Goal: Transaction & Acquisition: Purchase product/service

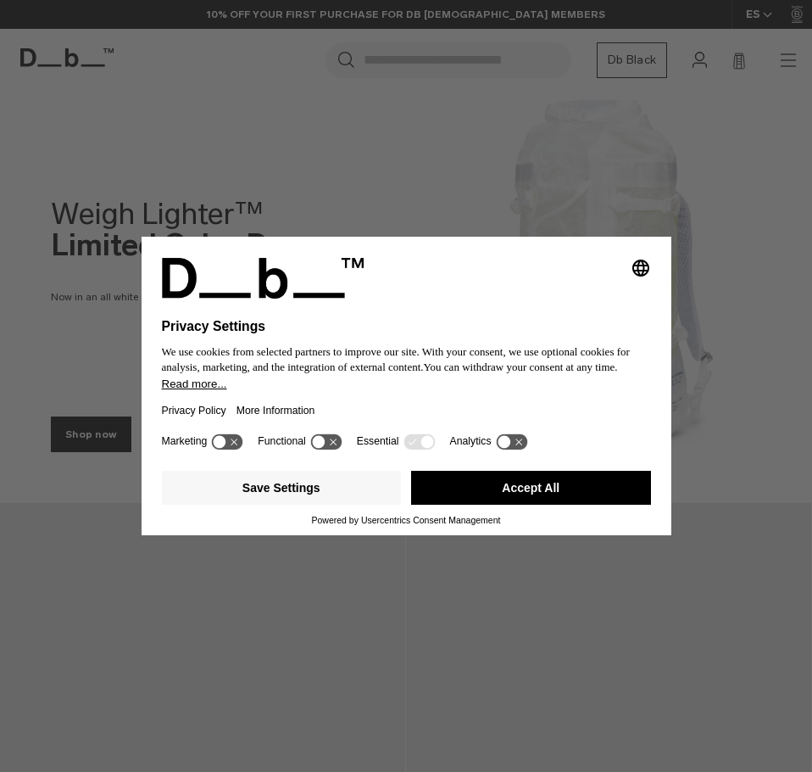
click at [447, 494] on button "Accept All" at bounding box center [531, 488] width 240 height 34
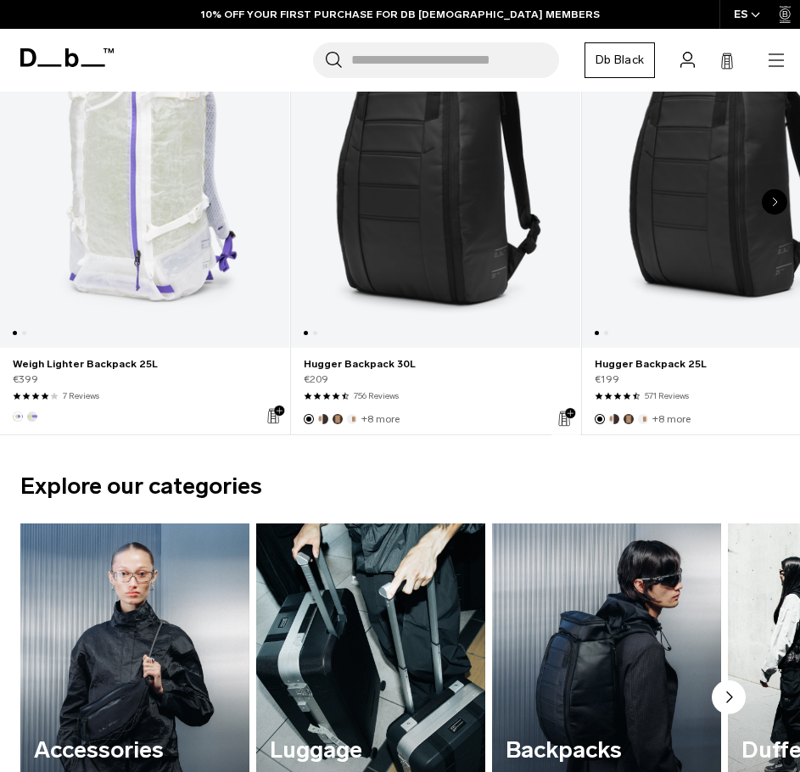
scroll to position [1018, 0]
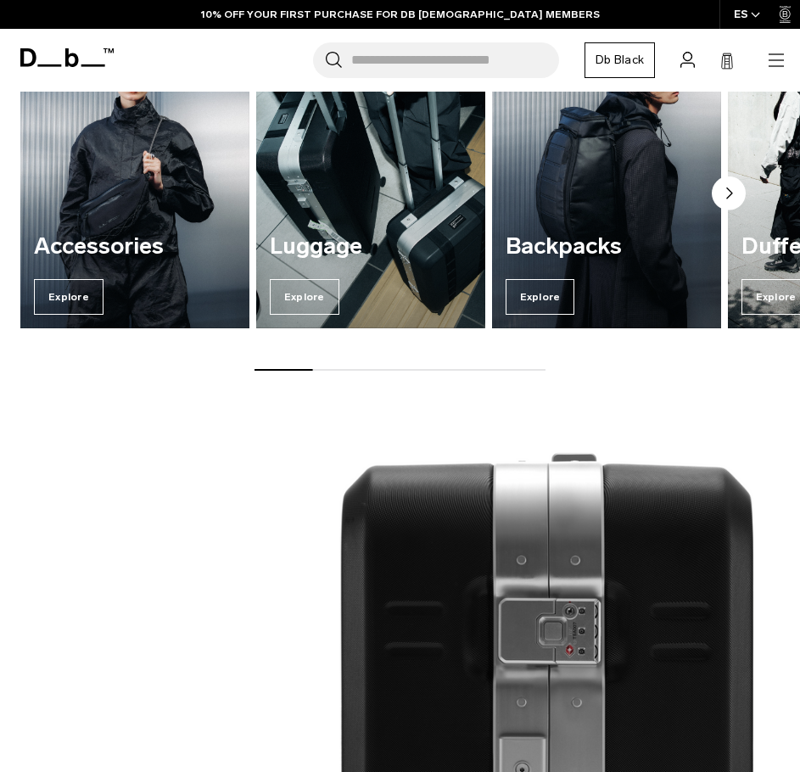
click at [734, 187] on circle "Next slide" at bounding box center [728, 193] width 34 height 34
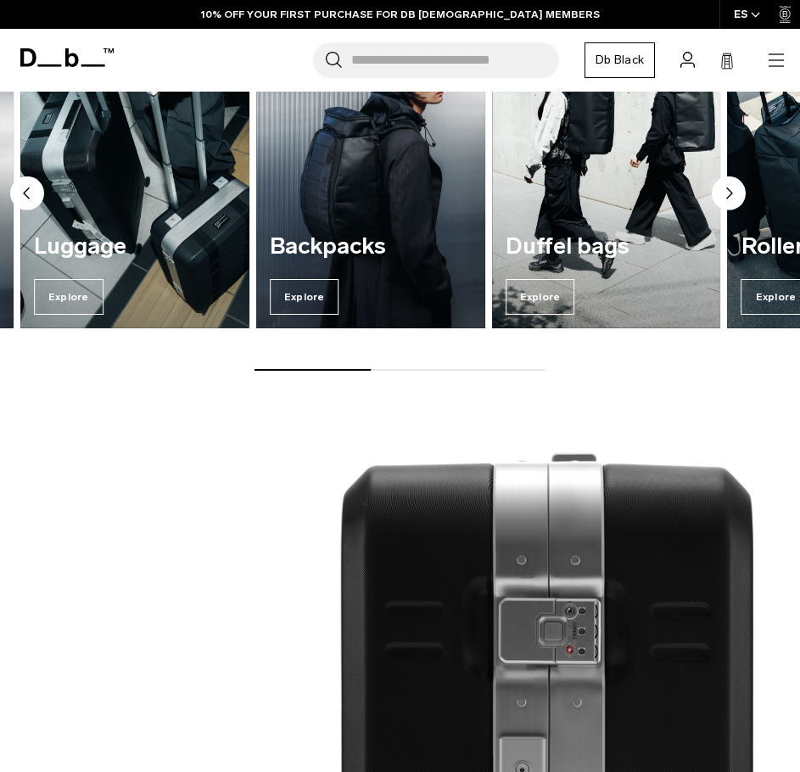
click at [734, 187] on circle "Next slide" at bounding box center [728, 193] width 34 height 34
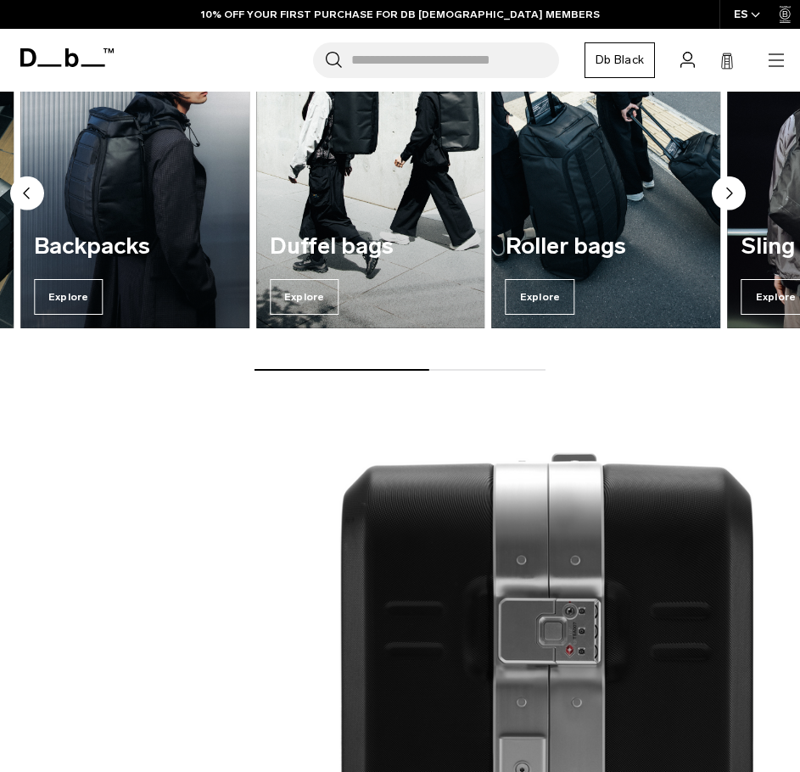
click at [734, 187] on circle "Next slide" at bounding box center [728, 193] width 34 height 34
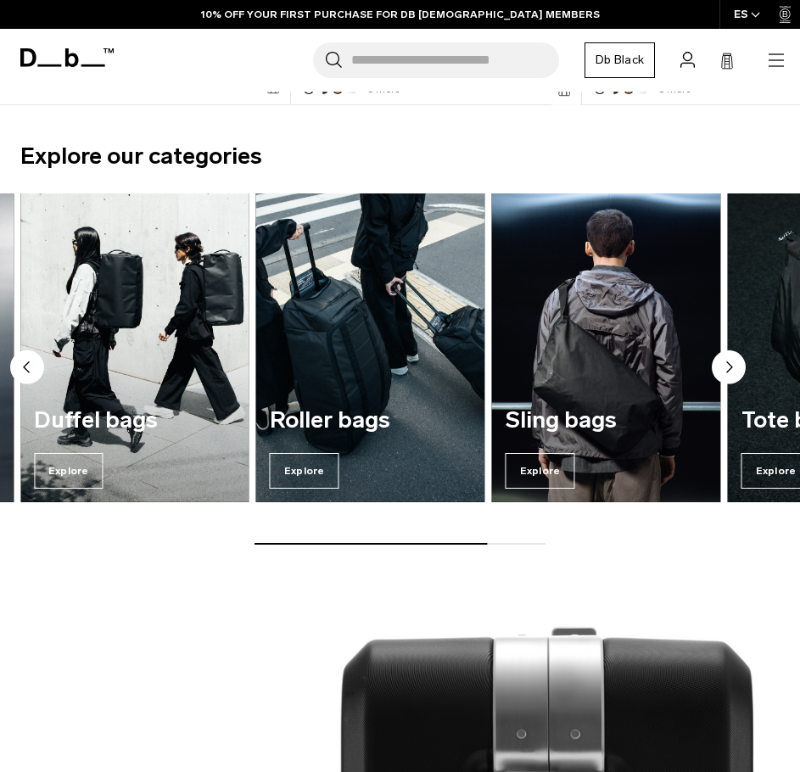
scroll to position [848, 0]
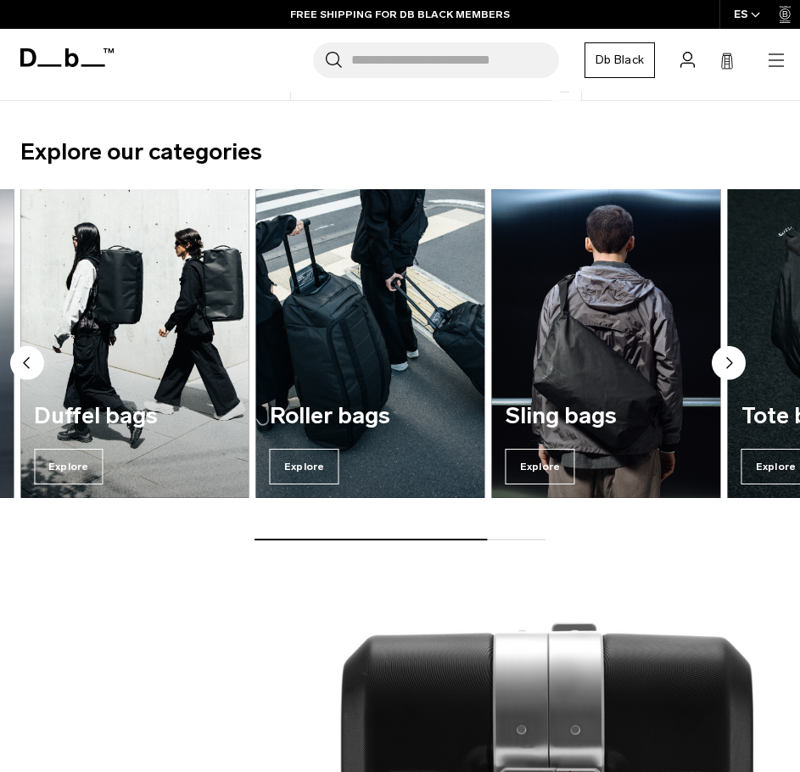
click at [739, 362] on circle "Next slide" at bounding box center [728, 363] width 34 height 34
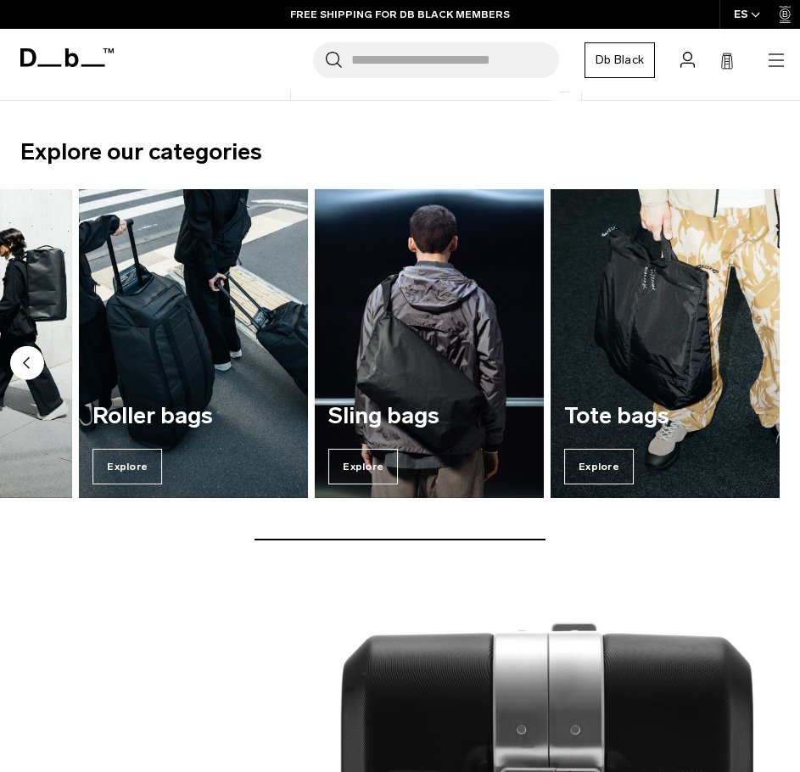
click at [739, 362] on img "7 / 7" at bounding box center [664, 343] width 229 height 309
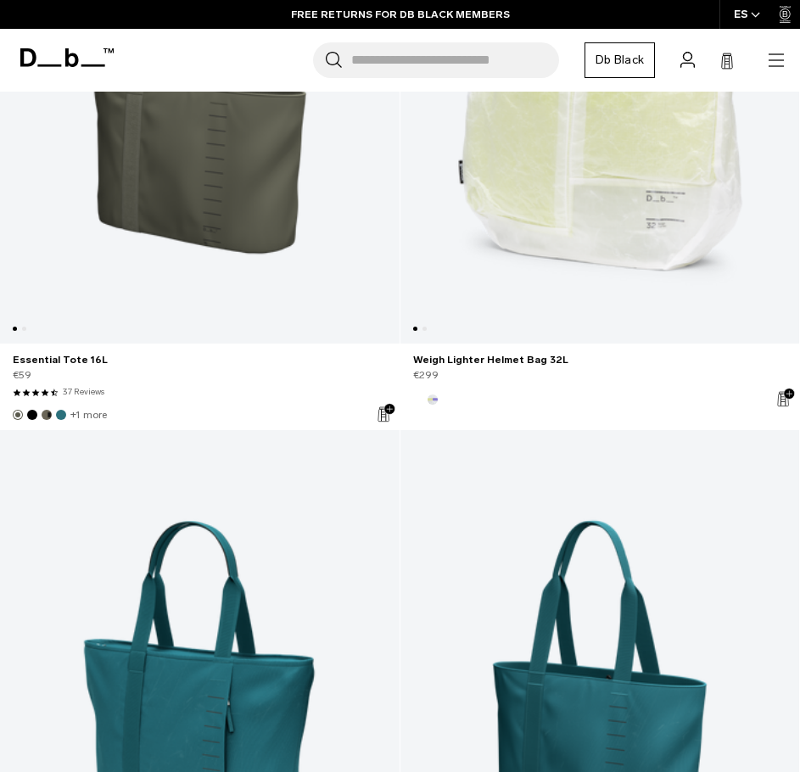
scroll to position [4579, 0]
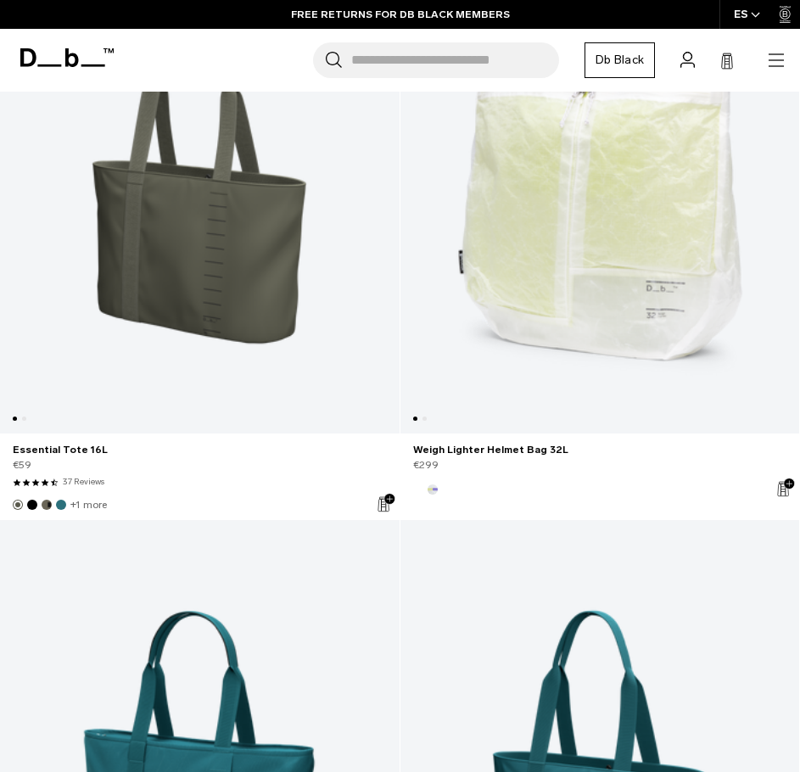
click at [204, 354] on link "Essential Tote 16L" at bounding box center [199, 182] width 399 height 504
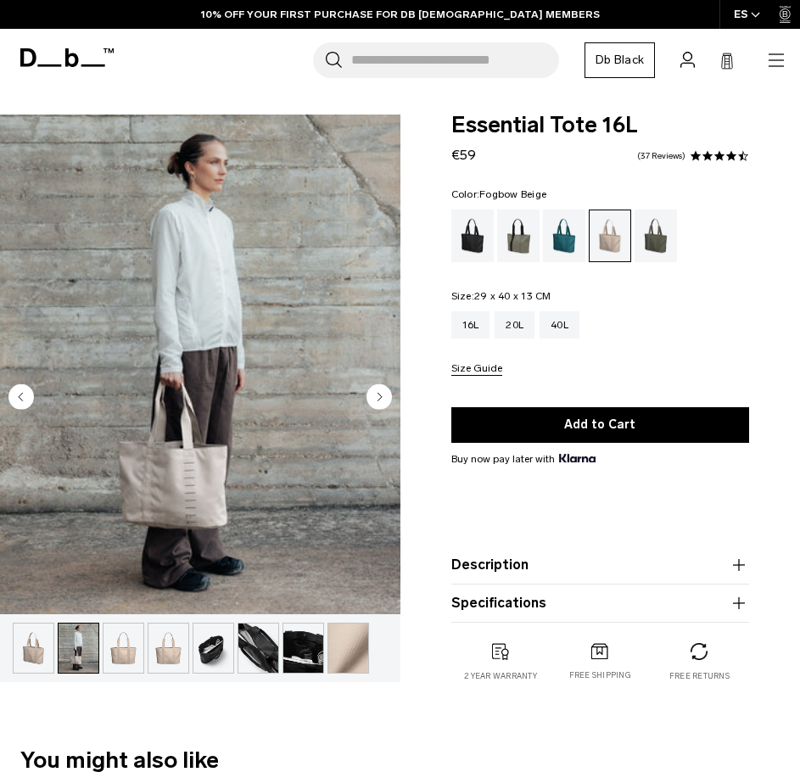
click at [112, 647] on img "button" at bounding box center [123, 647] width 40 height 49
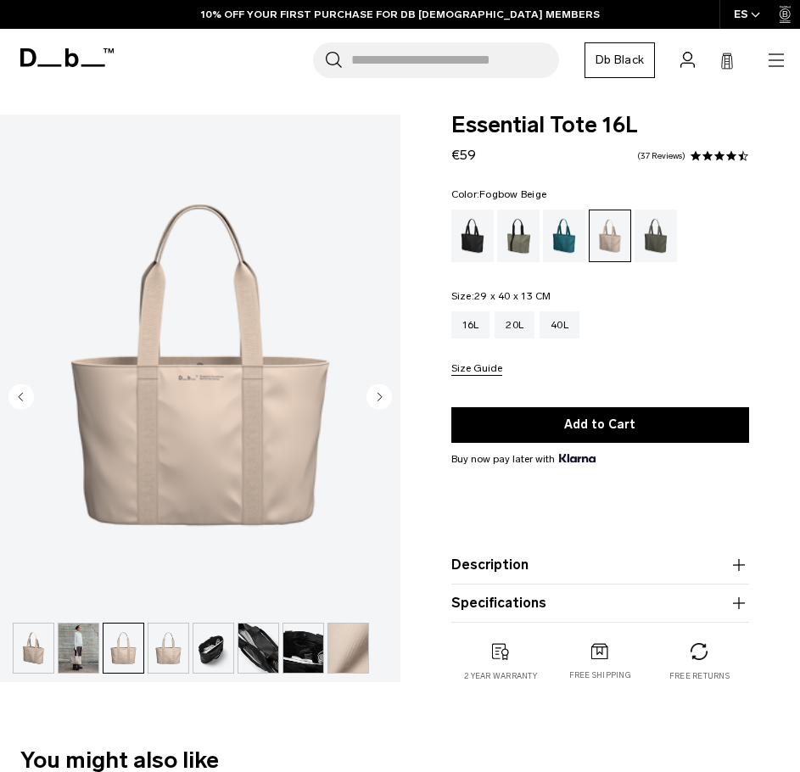
click at [159, 641] on img "button" at bounding box center [168, 647] width 40 height 49
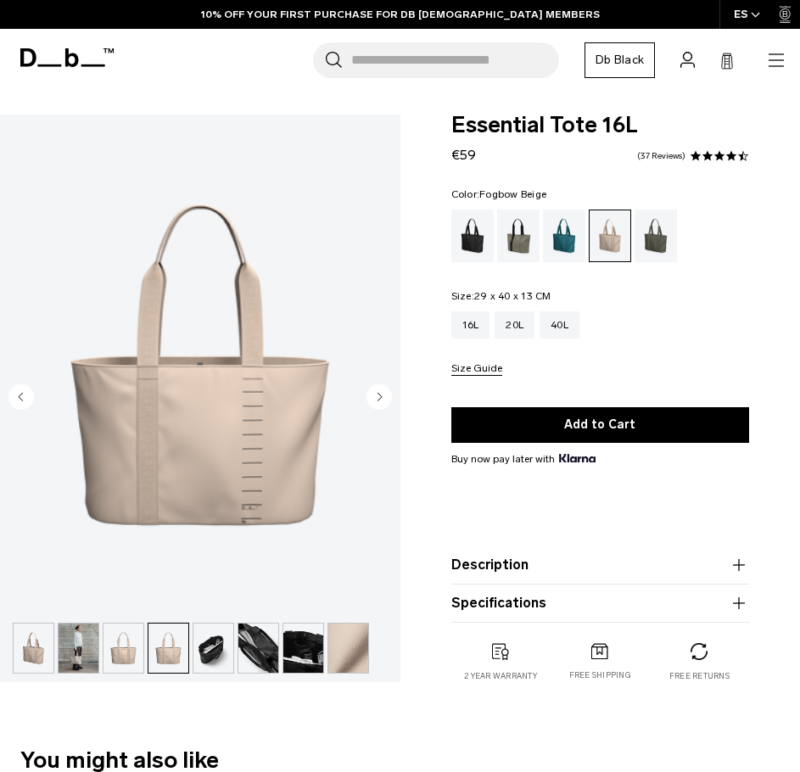
click at [213, 645] on img "button" at bounding box center [213, 647] width 40 height 49
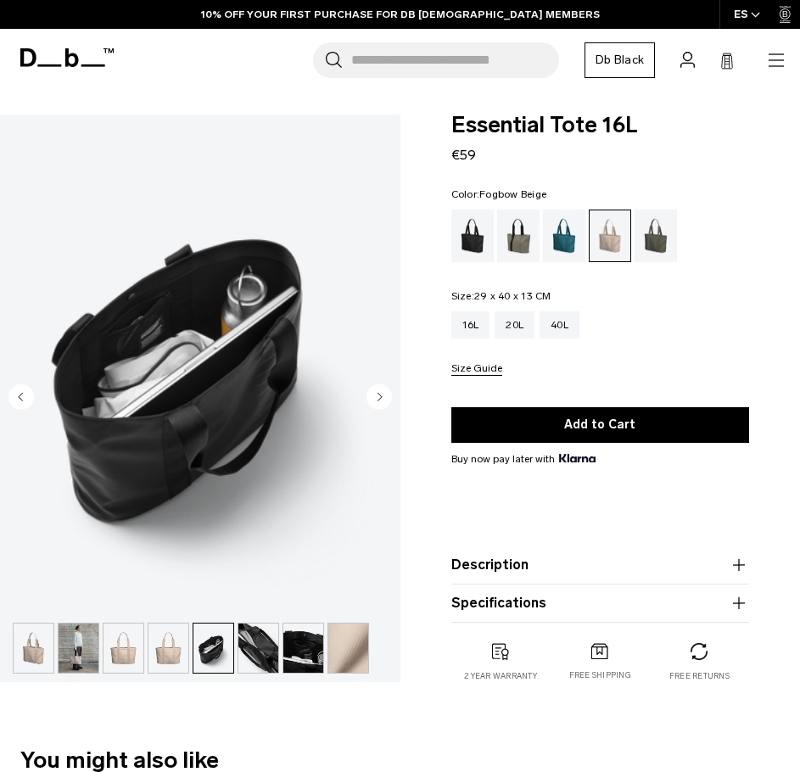
click at [243, 645] on img "button" at bounding box center [258, 647] width 40 height 49
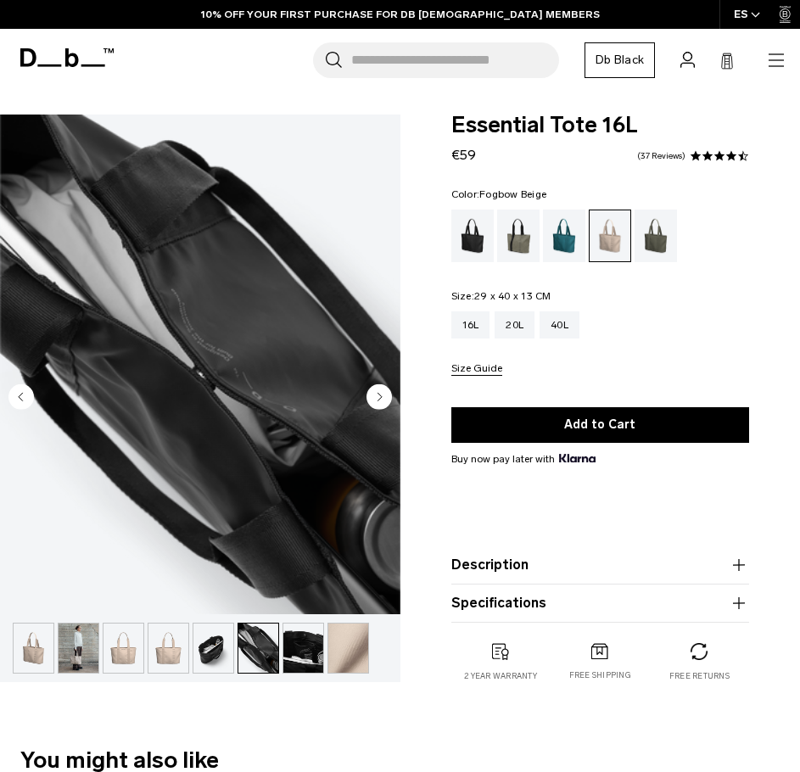
click at [294, 648] on img "button" at bounding box center [303, 647] width 40 height 49
